Goal: Task Accomplishment & Management: Manage account settings

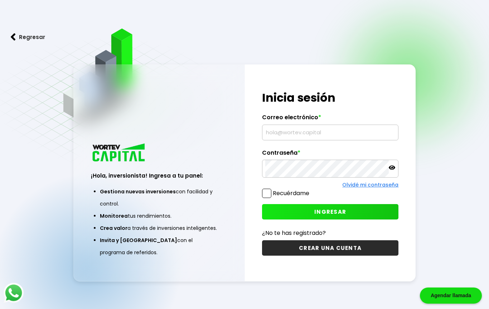
click at [306, 130] on input "text" at bounding box center [330, 132] width 130 height 15
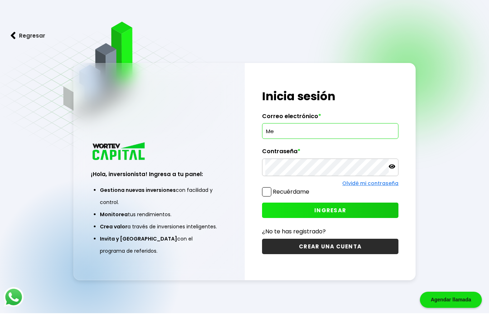
type input "M"
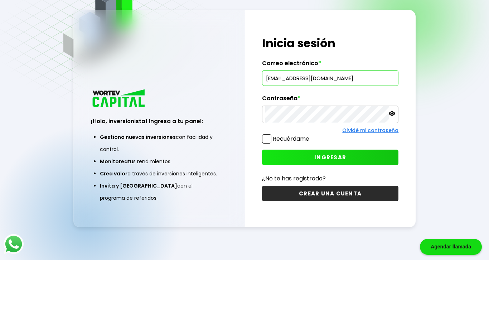
type input "[EMAIL_ADDRESS][DOMAIN_NAME]"
click at [393, 170] on p at bounding box center [392, 174] width 6 height 8
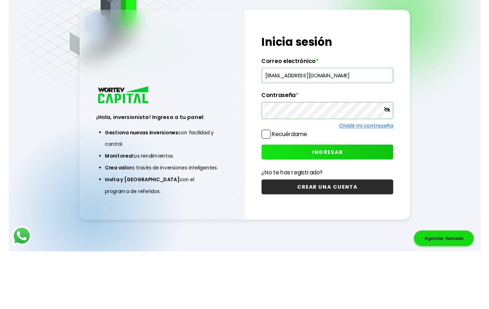
scroll to position [36, 0]
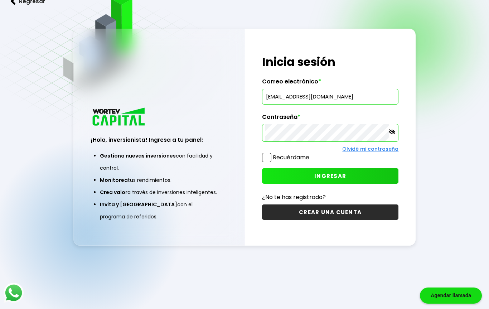
click at [373, 175] on button "INGRESAR" at bounding box center [330, 175] width 137 height 15
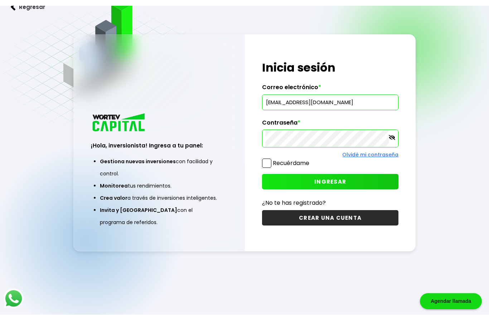
scroll to position [25, 0]
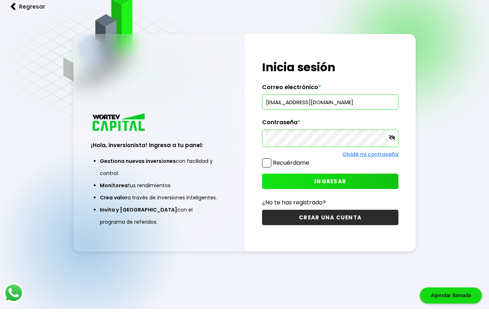
click at [460, 103] on div "Regresar ¡Hola, inversionista! Ingresa a tu panel: Gestiona nuevas inversiones …" at bounding box center [244, 153] width 489 height 356
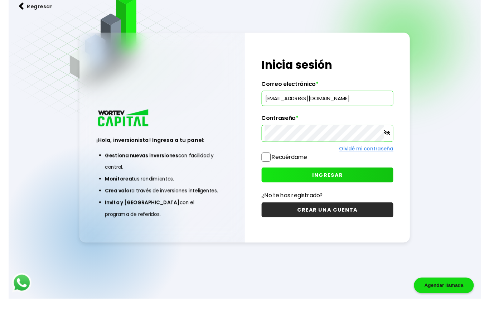
scroll to position [36, 0]
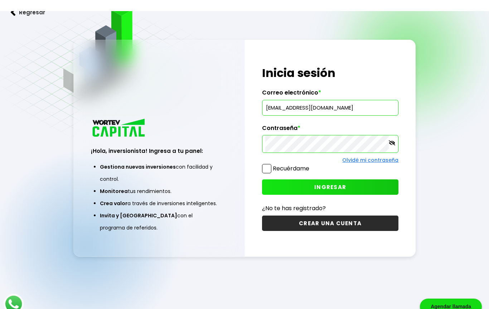
click at [364, 184] on button "INGRESAR" at bounding box center [330, 175] width 137 height 15
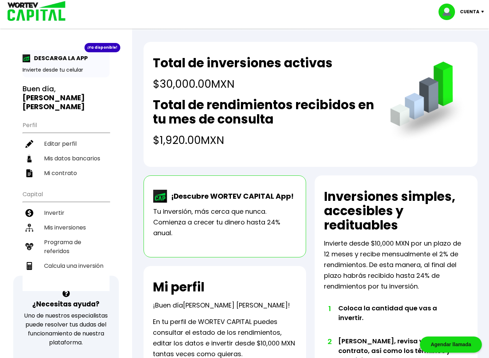
click at [84, 223] on li "Mis inversiones" at bounding box center [66, 227] width 87 height 15
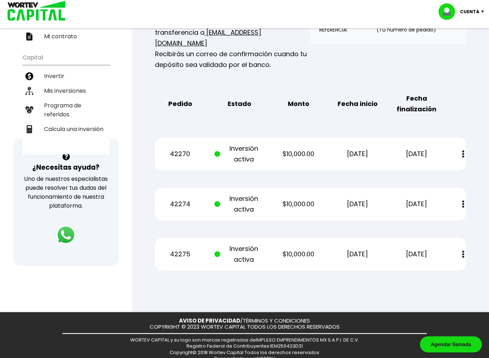
scroll to position [141, 0]
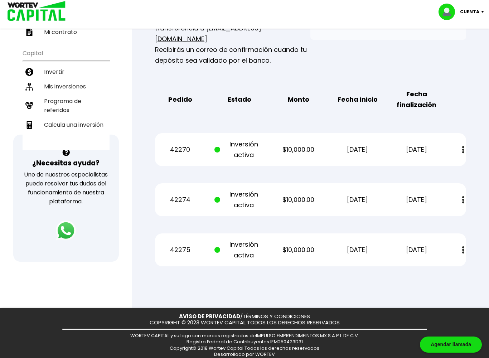
click at [464, 146] on img at bounding box center [463, 150] width 2 height 8
click at [471, 102] on div "Mis inversiones Como inversionista activo de WORTEV CAPITAL, apoyas el crecimie…" at bounding box center [311, 102] width 334 height 352
click at [467, 103] on div "Mis inversiones Como inversionista activo de WORTEV CAPITAL, apoyas el crecimie…" at bounding box center [311, 102] width 334 height 352
click at [384, 112] on div "Mis inversiones Como inversionista activo de WORTEV CAPITAL, apoyas el crecimie…" at bounding box center [311, 102] width 334 height 352
click at [467, 76] on div "Mis inversiones Como inversionista activo de WORTEV CAPITAL, apoyas el crecimie…" at bounding box center [311, 102] width 334 height 352
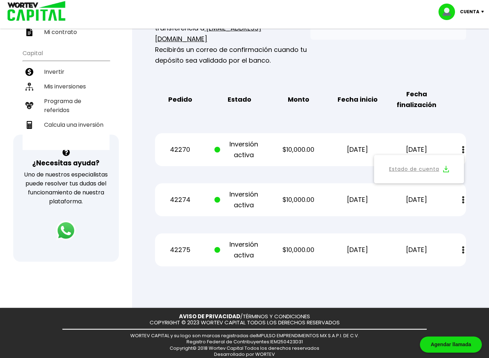
click at [471, 77] on div "Mis inversiones Como inversionista activo de WORTEV CAPITAL, apoyas el crecimie…" at bounding box center [311, 102] width 334 height 352
click at [477, 158] on div "Mis inversiones Como inversionista activo de WORTEV CAPITAL, apoyas el crecimie…" at bounding box center [311, 102] width 334 height 352
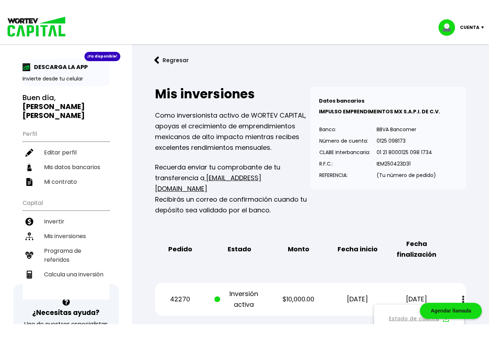
scroll to position [0, 0]
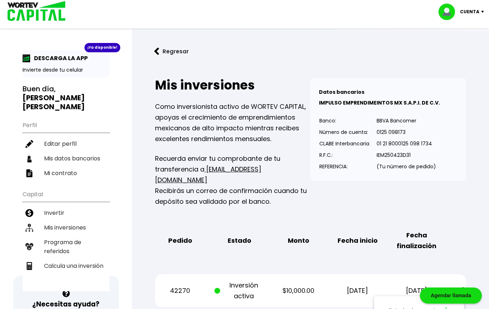
click at [412, 190] on div "Datos bancarios VER MENOS IMPULSO EMPRENDIMEINTOS MX S.A.P.I. DE C.V. Banco: Nú…" at bounding box center [388, 142] width 156 height 129
click at [172, 52] on button "Regresar" at bounding box center [172, 51] width 56 height 19
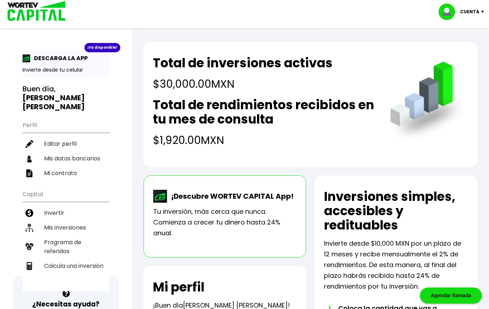
click at [476, 15] on p "Cuenta" at bounding box center [469, 11] width 19 height 11
click at [473, 49] on li "Cerrar sesión" at bounding box center [461, 47] width 57 height 15
